Goal: Information Seeking & Learning: Learn about a topic

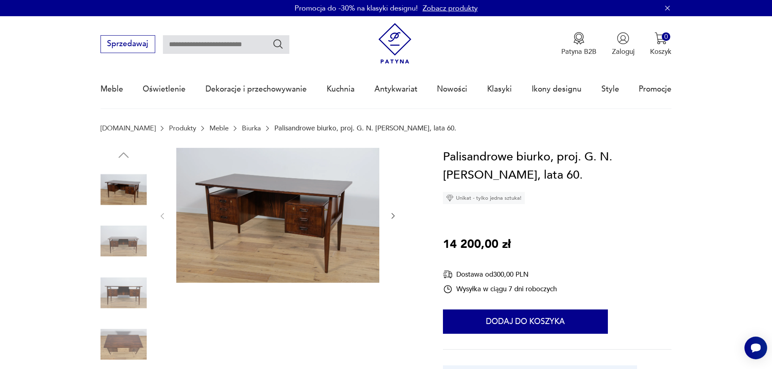
click at [289, 219] on img at bounding box center [277, 215] width 203 height 135
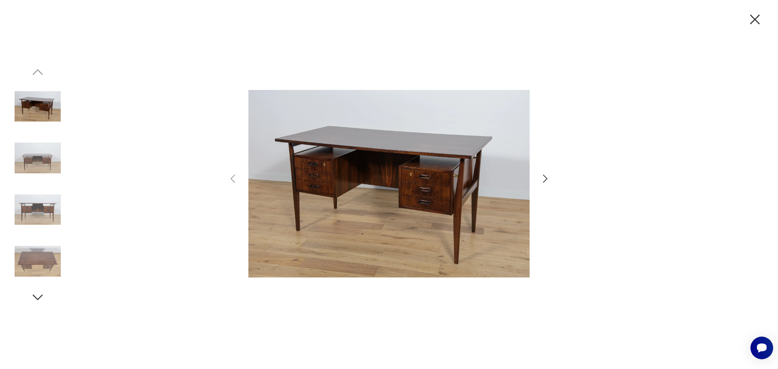
click at [545, 180] on icon "button" at bounding box center [545, 179] width 4 height 8
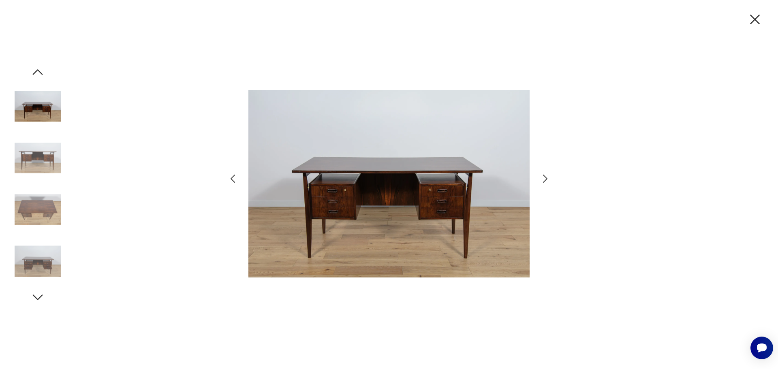
click at [545, 180] on icon "button" at bounding box center [545, 179] width 12 height 12
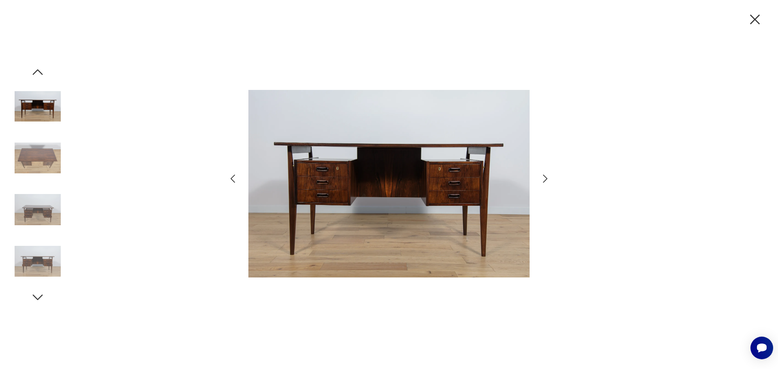
click at [545, 180] on icon "button" at bounding box center [545, 179] width 12 height 12
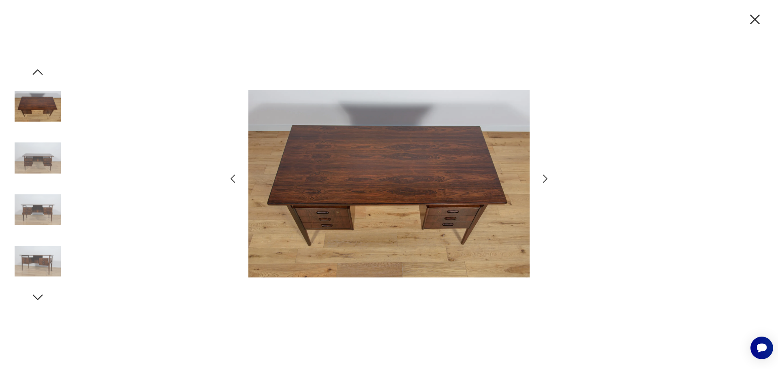
click at [545, 180] on icon "button" at bounding box center [545, 179] width 12 height 12
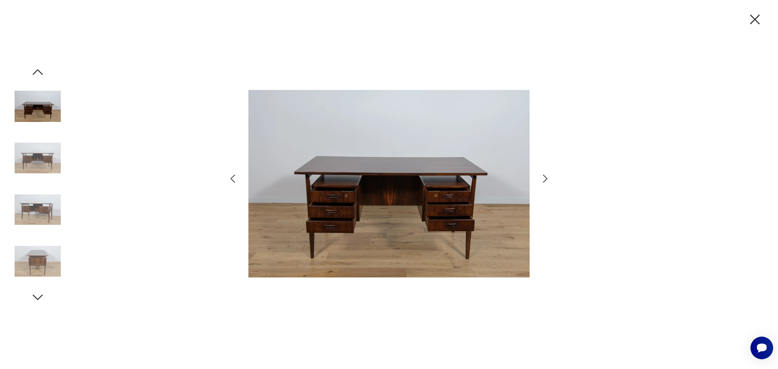
click at [545, 180] on icon "button" at bounding box center [545, 179] width 12 height 12
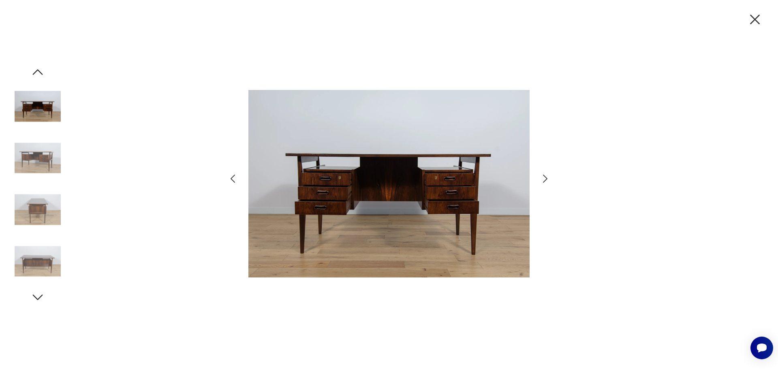
click at [545, 180] on icon "button" at bounding box center [545, 179] width 12 height 12
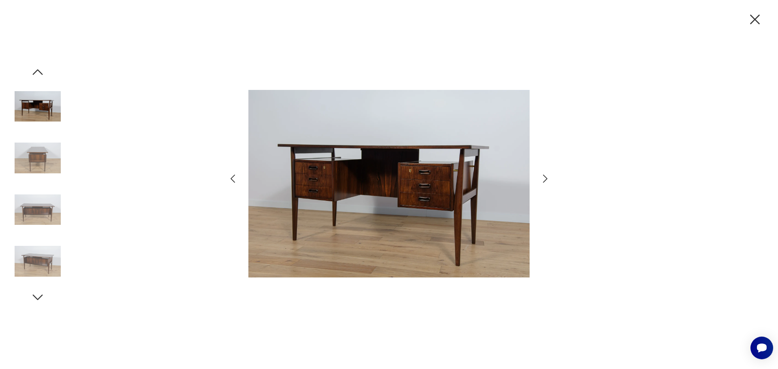
click at [545, 180] on icon "button" at bounding box center [545, 179] width 12 height 12
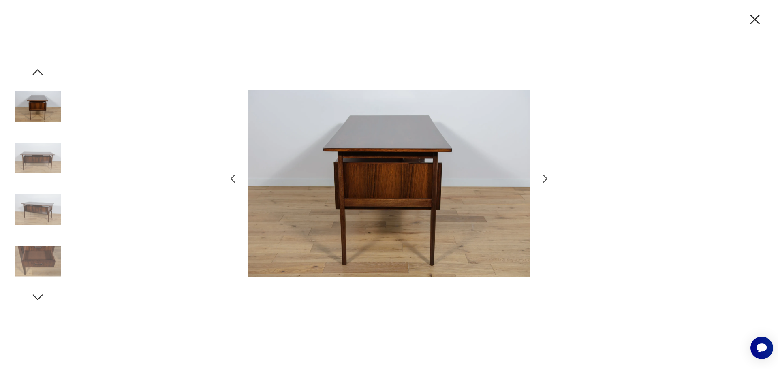
click at [545, 180] on icon "button" at bounding box center [545, 179] width 12 height 12
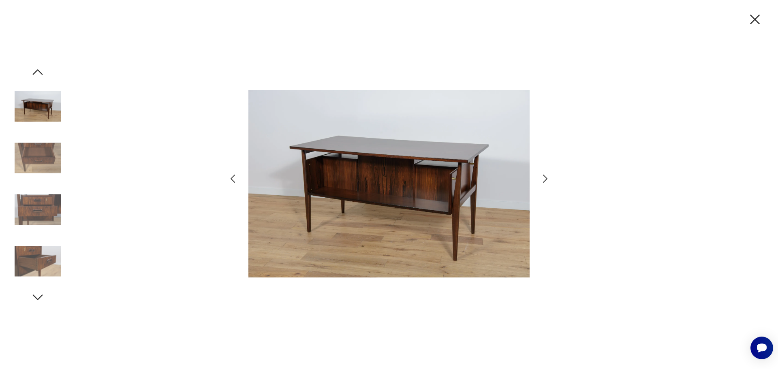
click at [545, 180] on icon "button" at bounding box center [545, 179] width 12 height 12
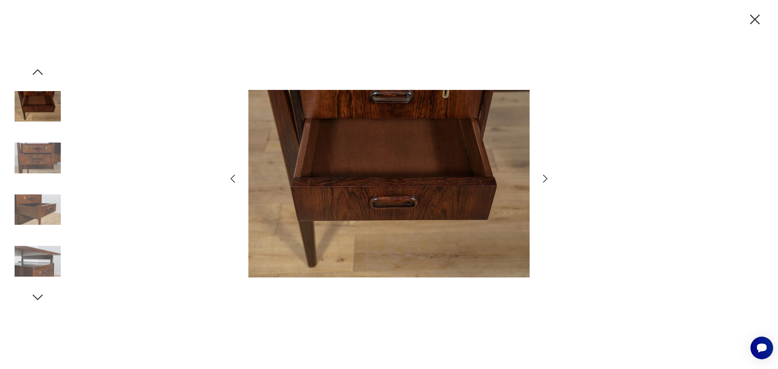
click at [545, 180] on icon "button" at bounding box center [545, 179] width 12 height 12
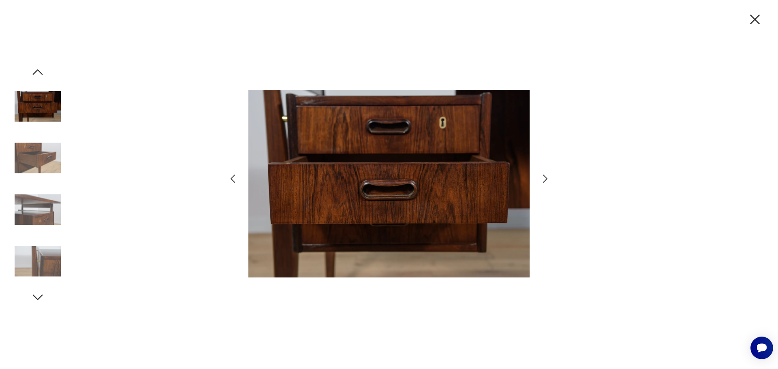
click at [463, 189] on img at bounding box center [388, 183] width 281 height 295
click at [541, 180] on icon "button" at bounding box center [545, 179] width 12 height 12
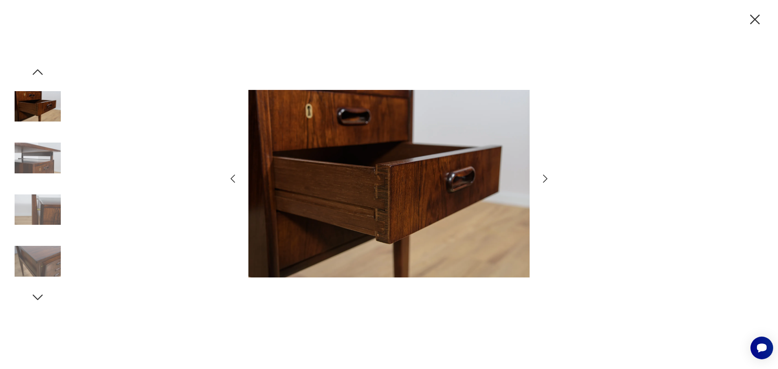
click at [541, 180] on icon "button" at bounding box center [545, 179] width 12 height 12
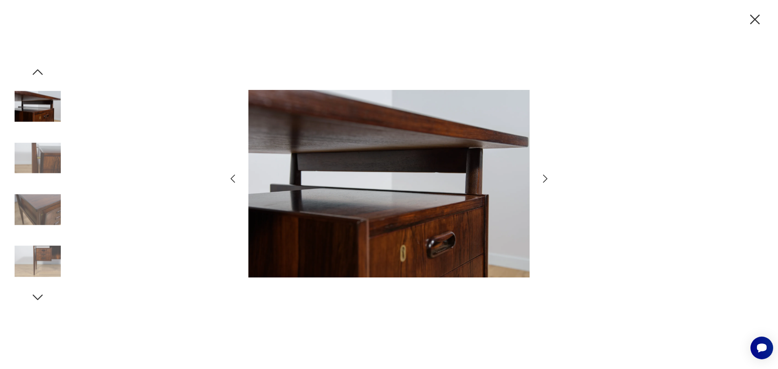
click at [541, 180] on icon "button" at bounding box center [545, 179] width 12 height 12
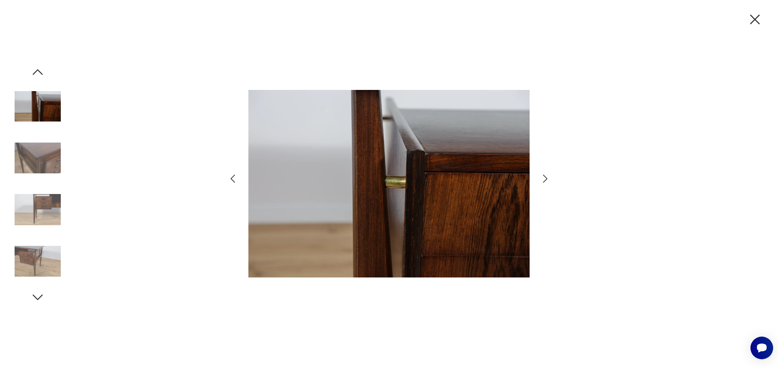
click at [541, 180] on icon "button" at bounding box center [545, 179] width 12 height 12
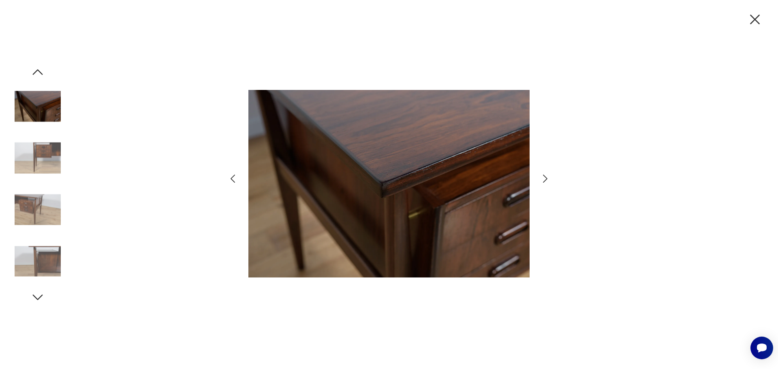
click at [541, 180] on icon "button" at bounding box center [545, 179] width 12 height 12
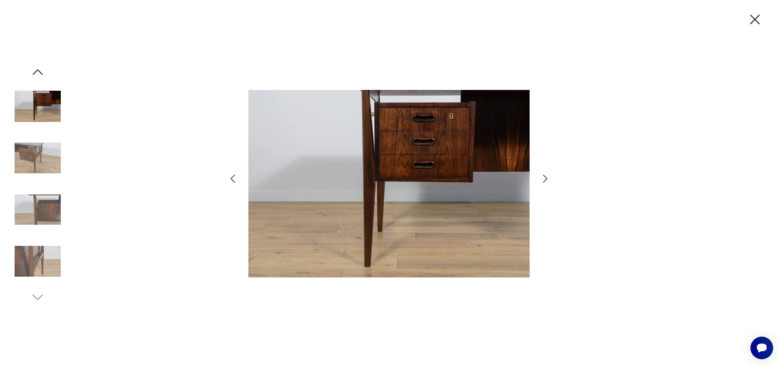
click at [541, 180] on icon "button" at bounding box center [545, 179] width 12 height 12
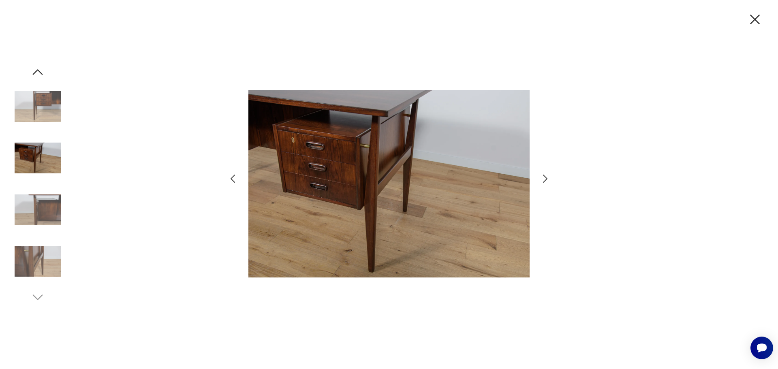
click at [541, 180] on icon "button" at bounding box center [545, 179] width 12 height 12
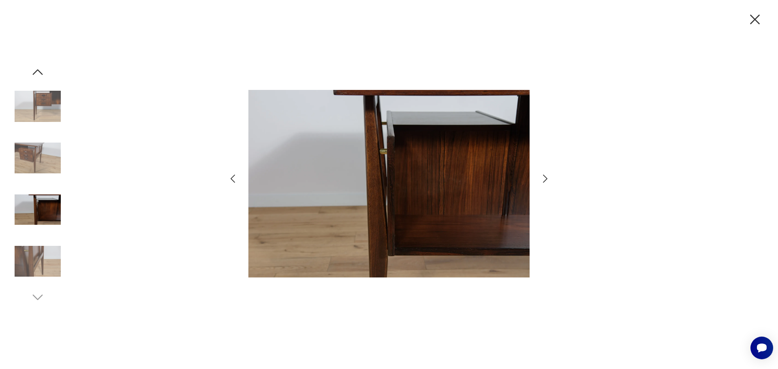
click at [541, 180] on icon "button" at bounding box center [545, 179] width 12 height 12
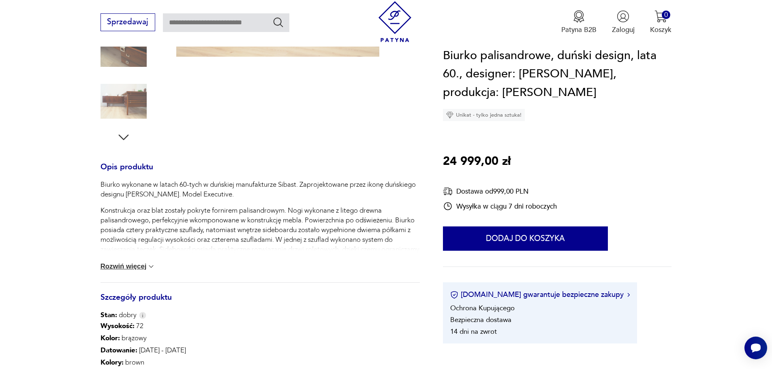
scroll to position [81, 0]
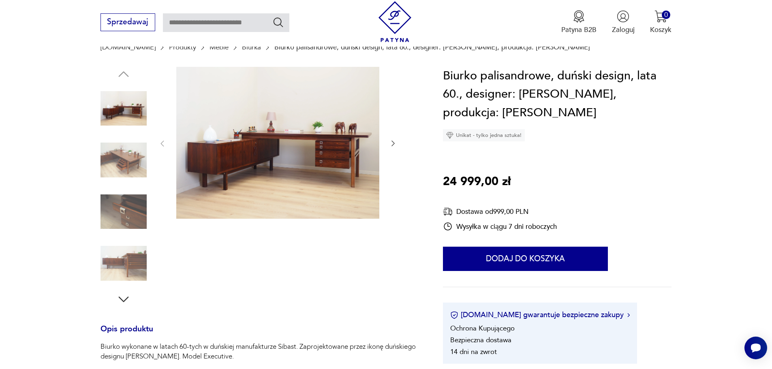
click at [132, 215] on img at bounding box center [123, 212] width 46 height 46
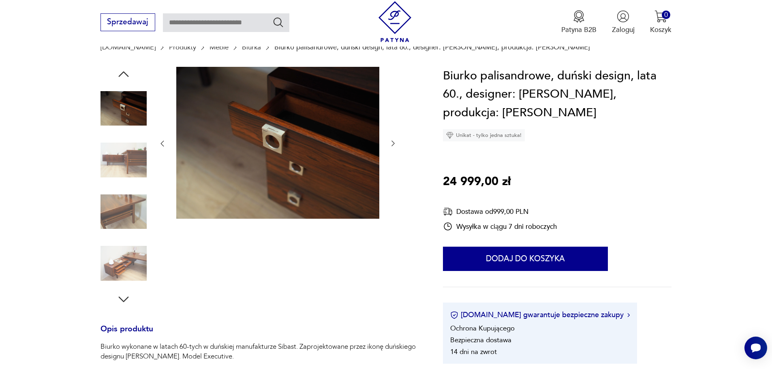
scroll to position [243, 0]
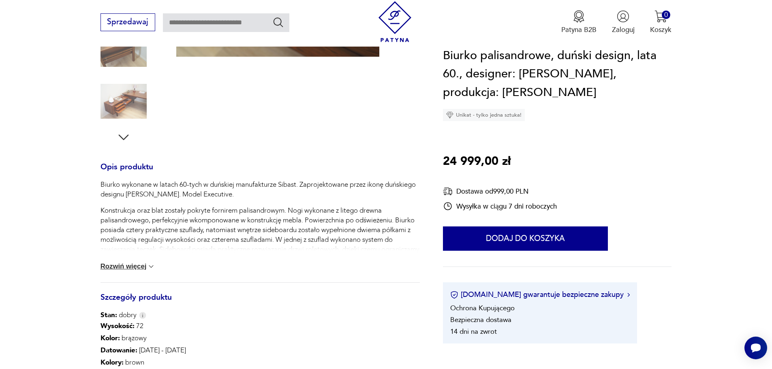
click at [135, 264] on button "Rozwiń więcej" at bounding box center [127, 267] width 55 height 8
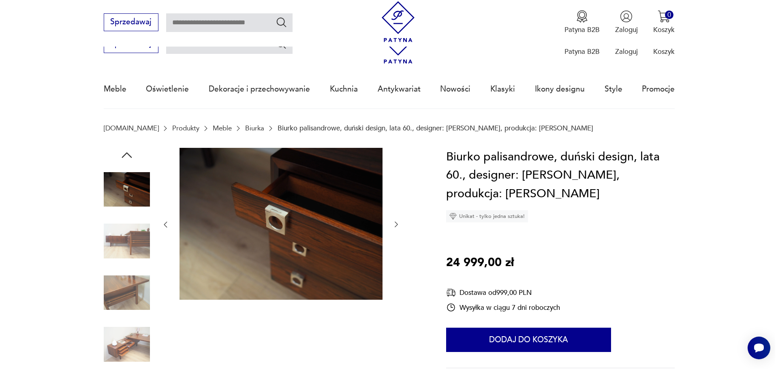
scroll to position [122, 0]
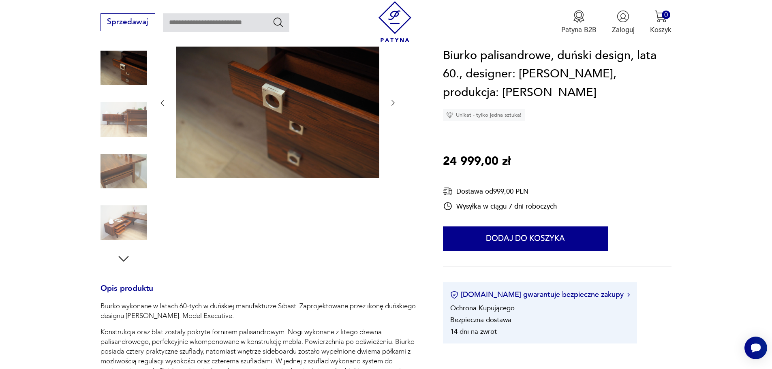
click at [134, 174] on img at bounding box center [123, 171] width 46 height 46
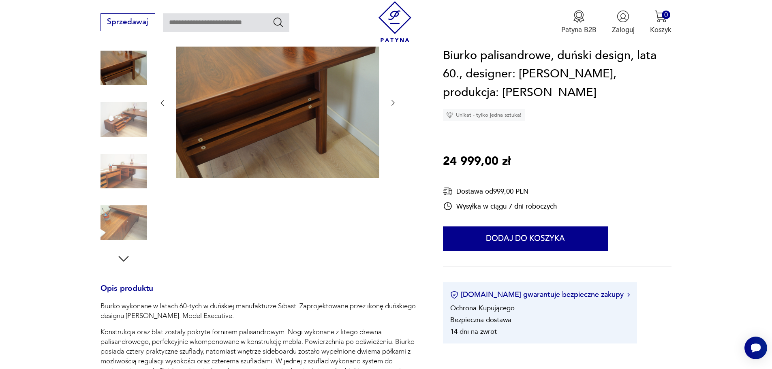
click at [134, 91] on img at bounding box center [123, 68] width 46 height 46
click at [222, 150] on img at bounding box center [277, 102] width 203 height 152
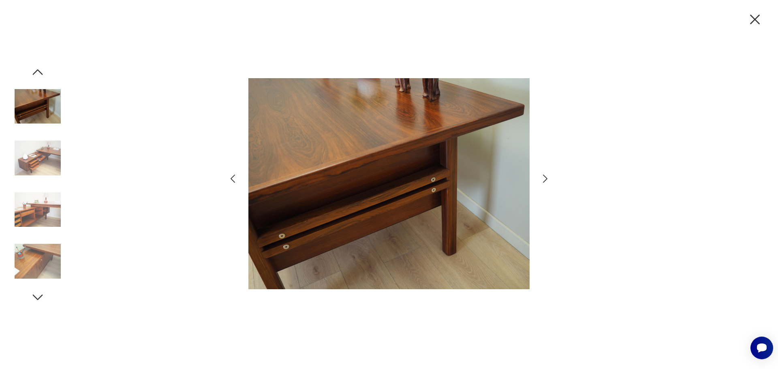
click at [543, 175] on icon "button" at bounding box center [545, 179] width 4 height 8
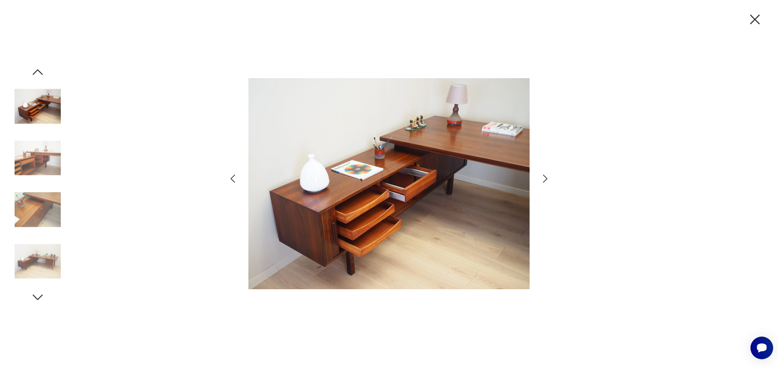
click at [543, 175] on icon "button" at bounding box center [545, 179] width 4 height 8
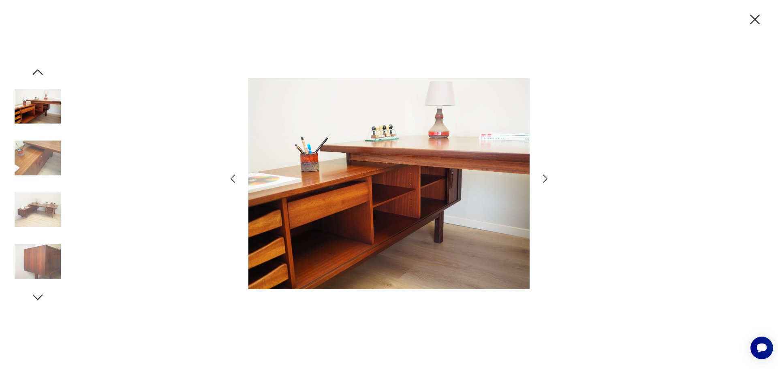
click at [543, 175] on icon "button" at bounding box center [545, 179] width 4 height 8
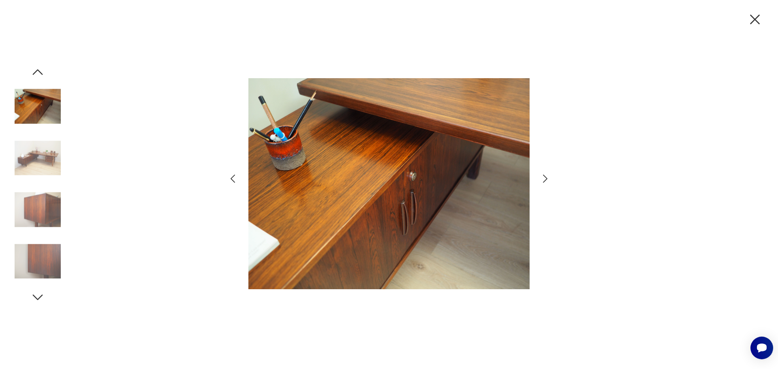
click at [543, 175] on icon "button" at bounding box center [545, 179] width 4 height 8
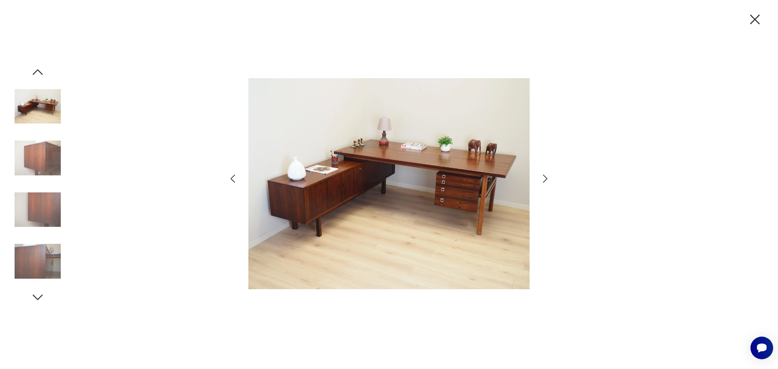
click at [543, 175] on icon "button" at bounding box center [545, 179] width 4 height 8
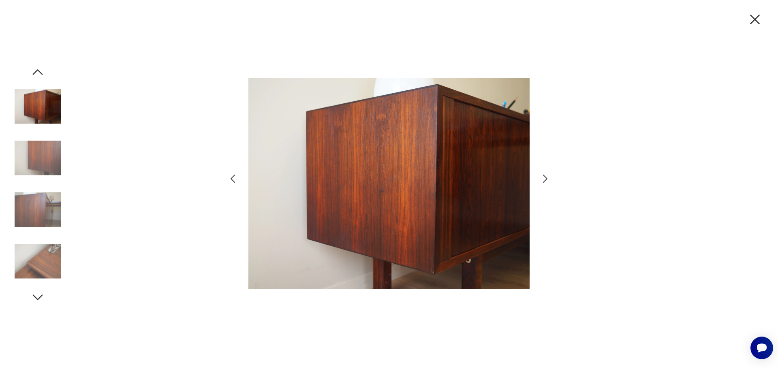
click at [377, 179] on img at bounding box center [388, 183] width 281 height 295
click at [551, 180] on div at bounding box center [389, 184] width 778 height 369
click at [546, 180] on icon "button" at bounding box center [545, 179] width 12 height 12
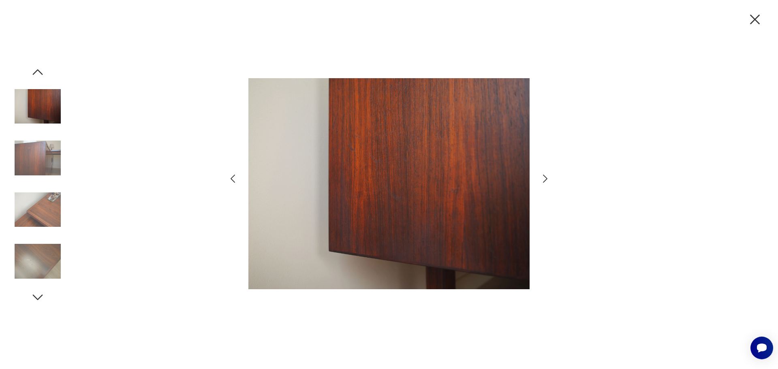
click at [546, 180] on icon "button" at bounding box center [545, 179] width 12 height 12
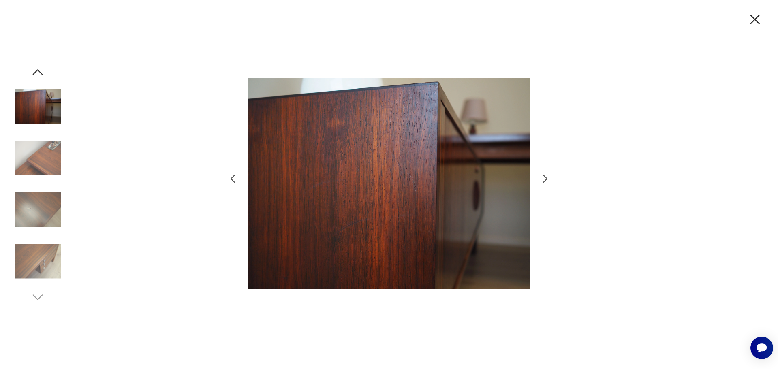
click at [546, 180] on icon "button" at bounding box center [545, 179] width 12 height 12
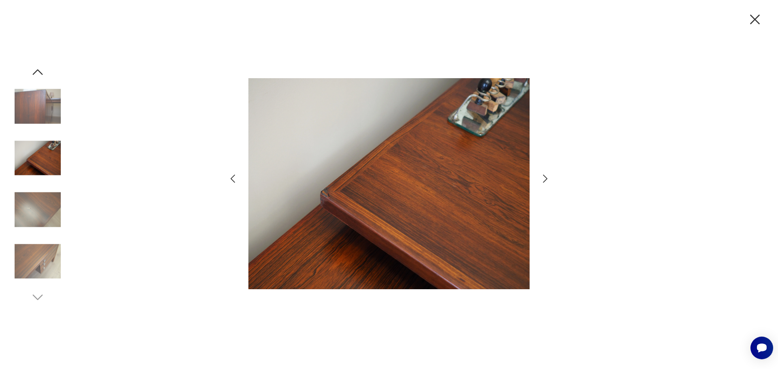
click at [546, 180] on icon "button" at bounding box center [545, 179] width 12 height 12
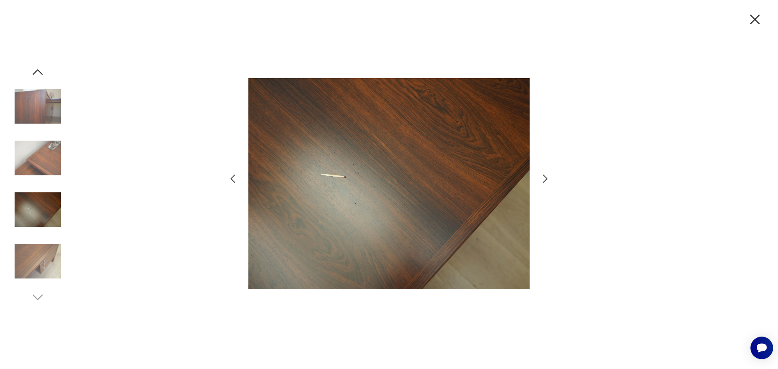
click at [546, 180] on icon "button" at bounding box center [545, 179] width 12 height 12
